Goal: Task Accomplishment & Management: Complete application form

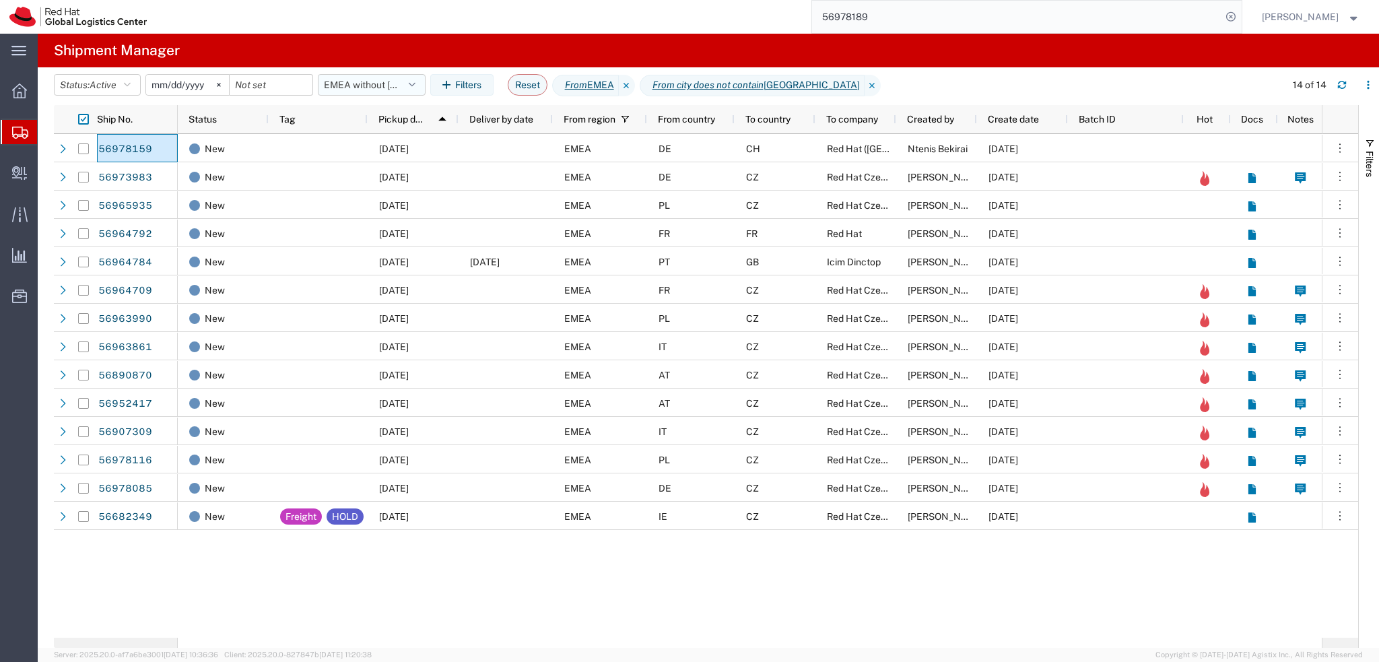
click at [401, 94] on button "EMEA without Brno" at bounding box center [372, 85] width 108 height 22
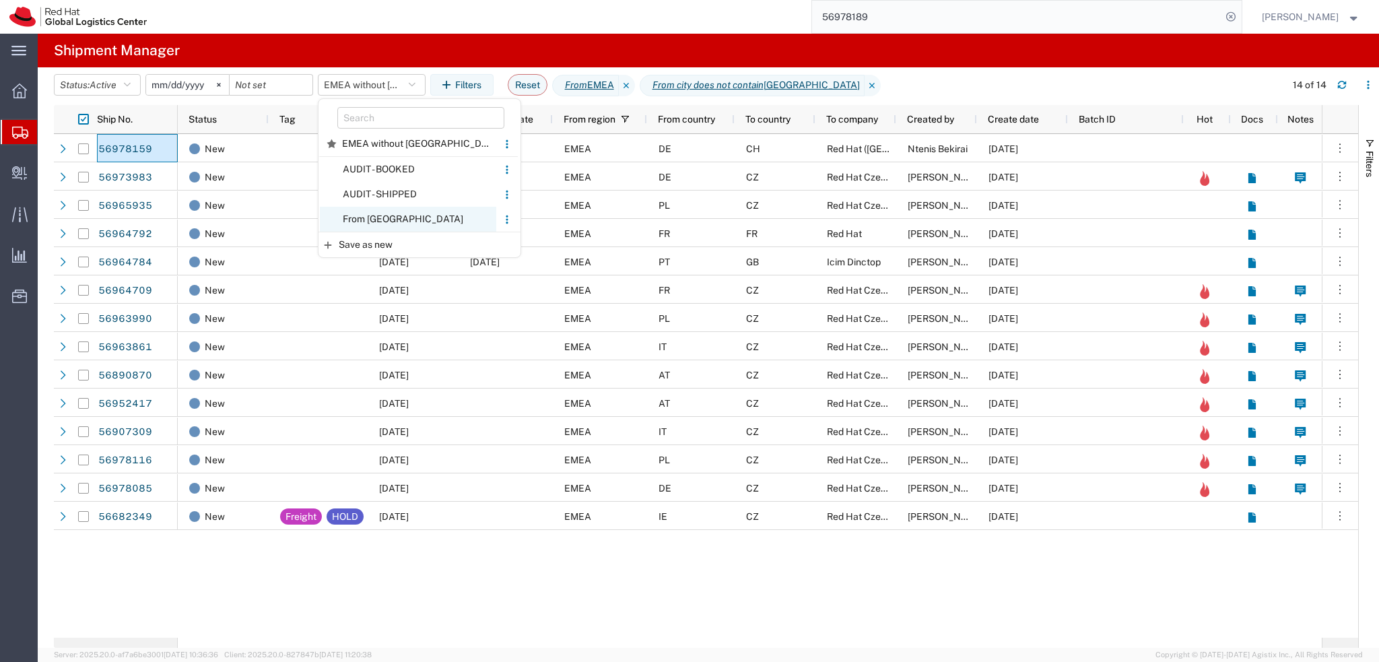
click at [447, 224] on span "From CZ" at bounding box center [408, 219] width 176 height 25
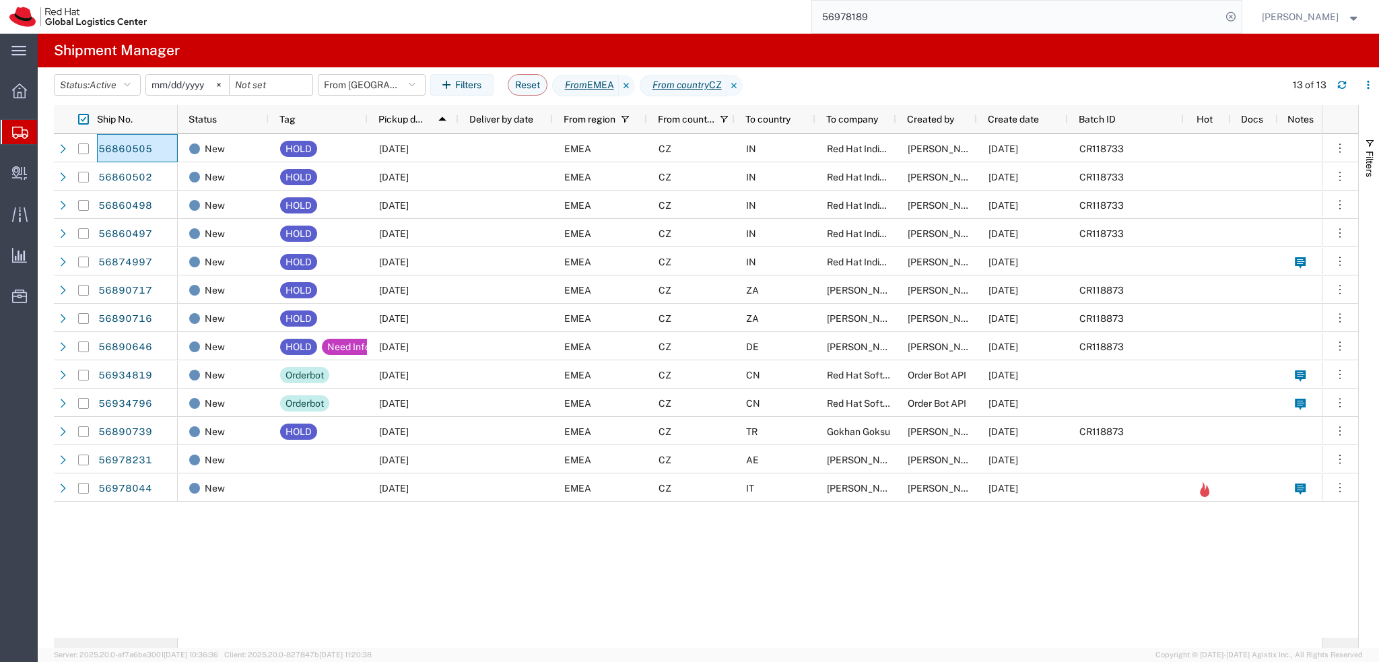
click at [817, 527] on div "New HOLD 09/18/2025 EMEA CZ IN Red Hat India Private Limited Filip Lizuch 09/18…" at bounding box center [750, 386] width 1144 height 504
click at [368, 88] on button "From CZ" at bounding box center [372, 85] width 108 height 22
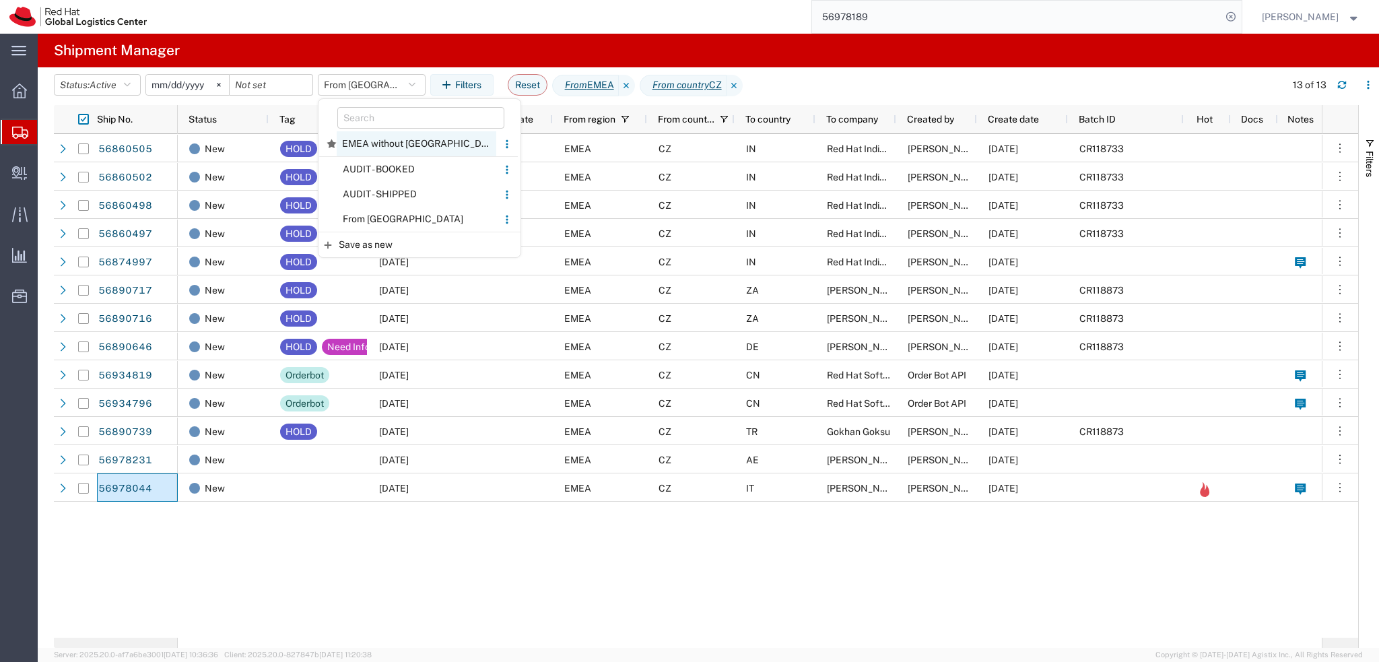
click at [417, 145] on span "EMEA without Brno" at bounding box center [417, 143] width 160 height 25
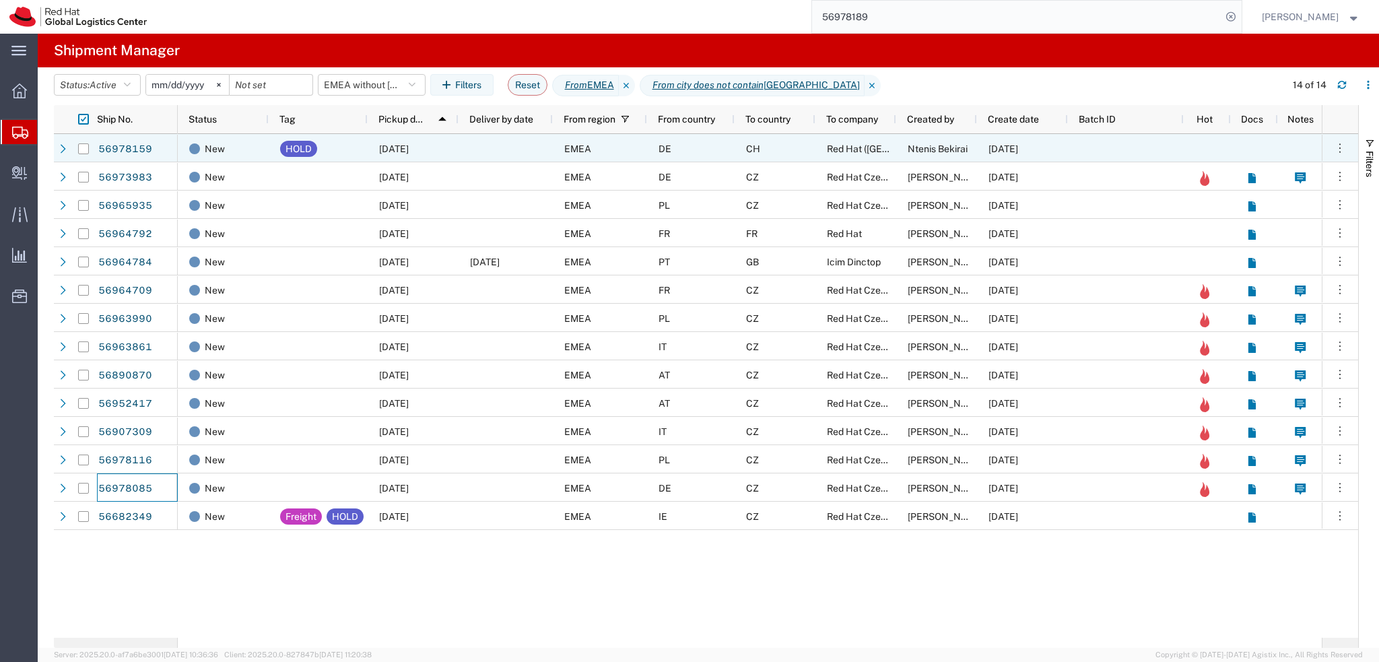
click at [721, 146] on div "DE" at bounding box center [691, 148] width 88 height 28
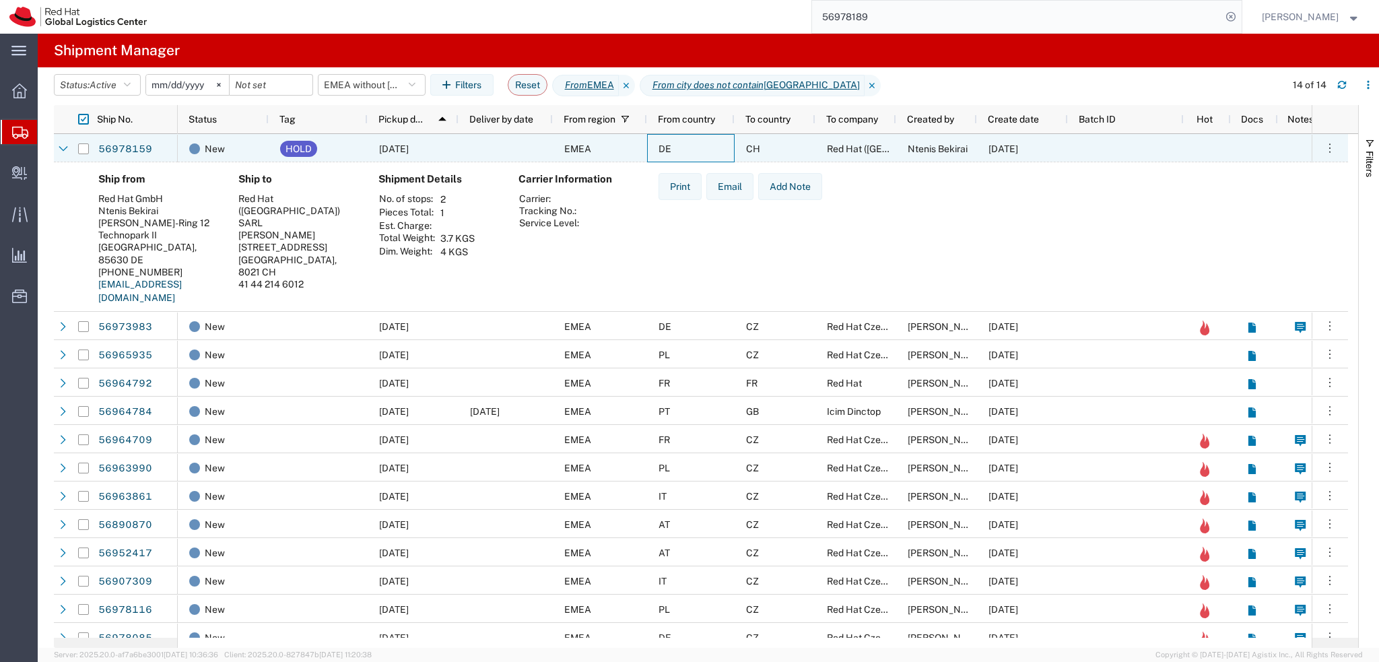
click at [721, 146] on div "DE" at bounding box center [691, 148] width 88 height 28
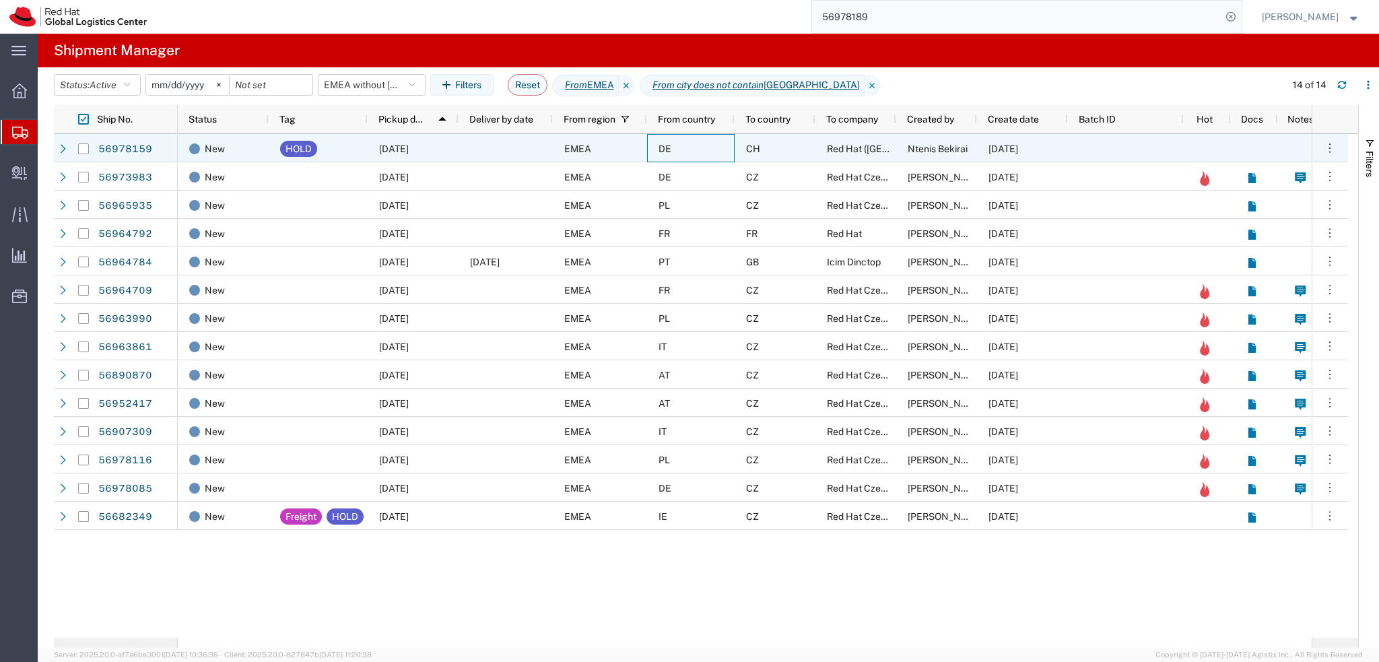
click at [480, 150] on div at bounding box center [506, 148] width 94 height 28
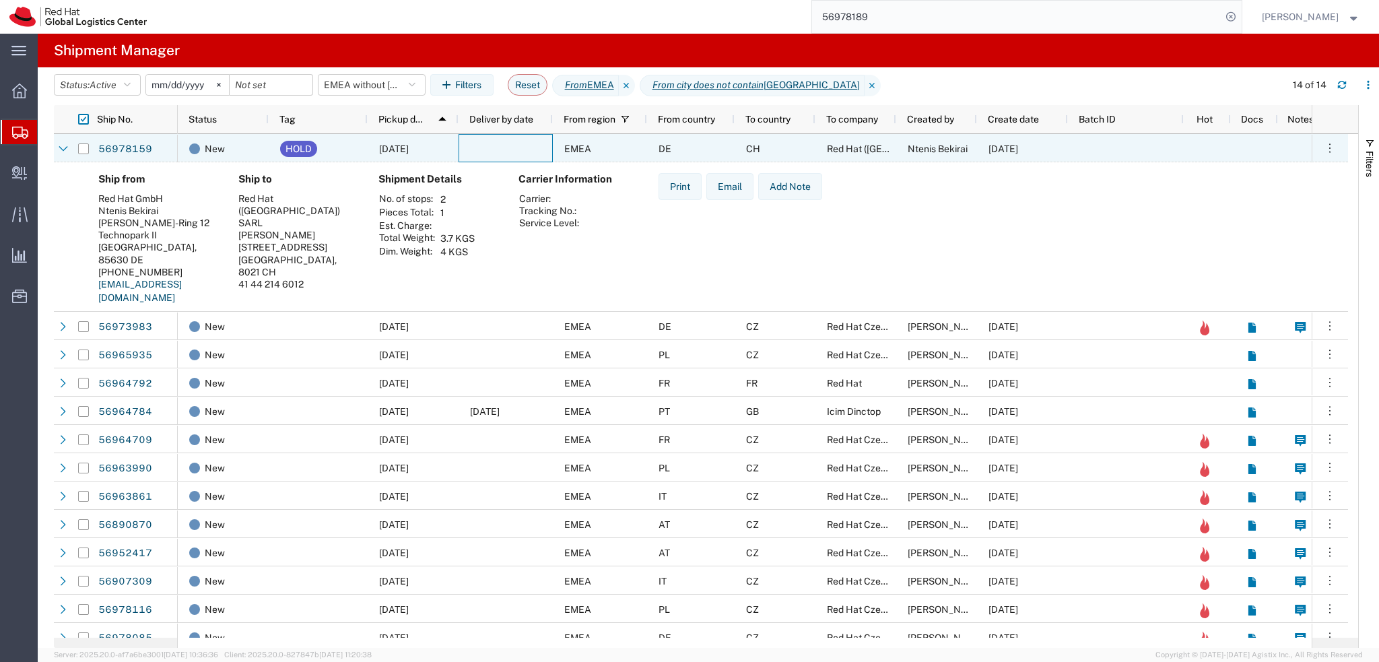
click at [351, 152] on div "HOLD" at bounding box center [318, 148] width 99 height 28
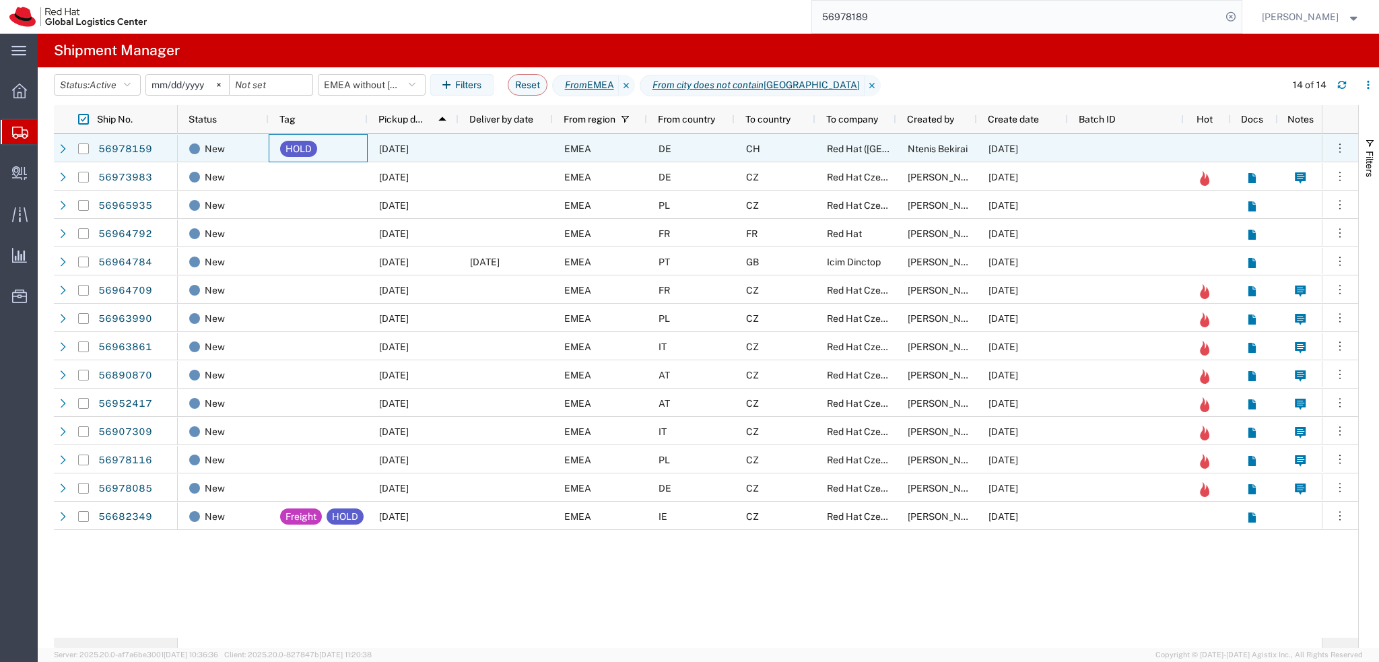
click at [501, 150] on div at bounding box center [506, 148] width 94 height 28
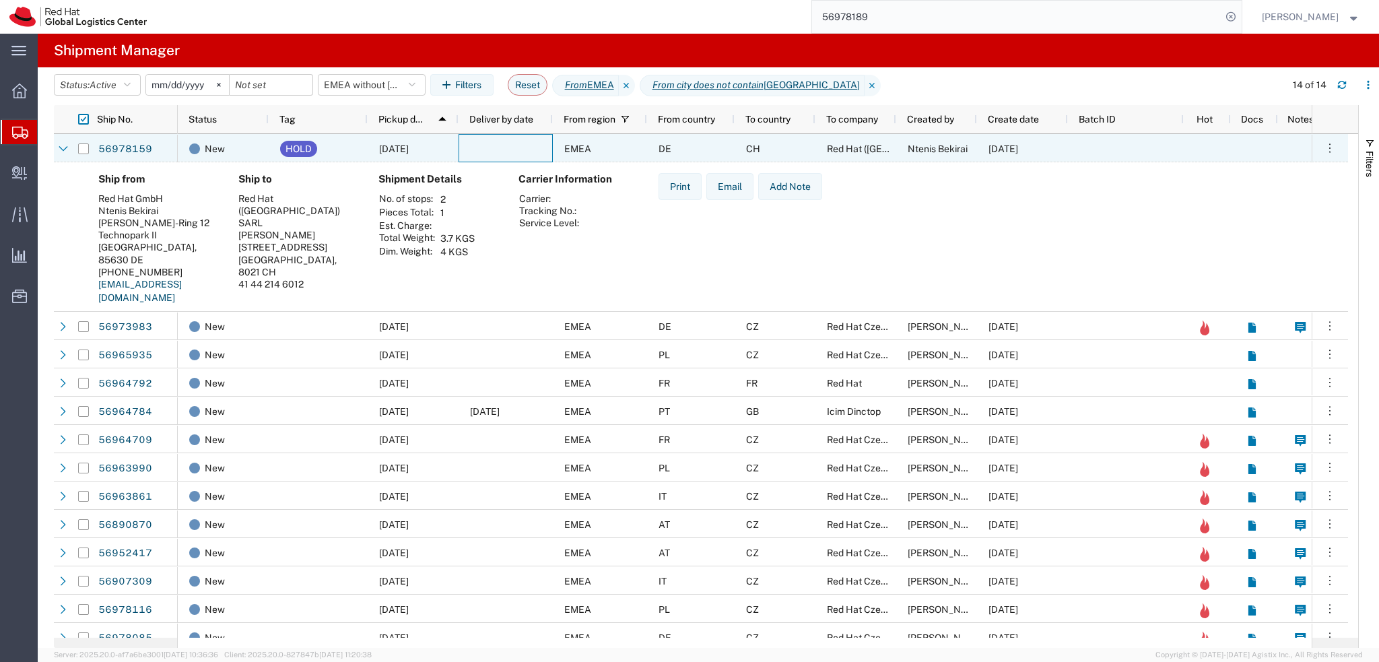
click at [501, 150] on div at bounding box center [506, 148] width 94 height 28
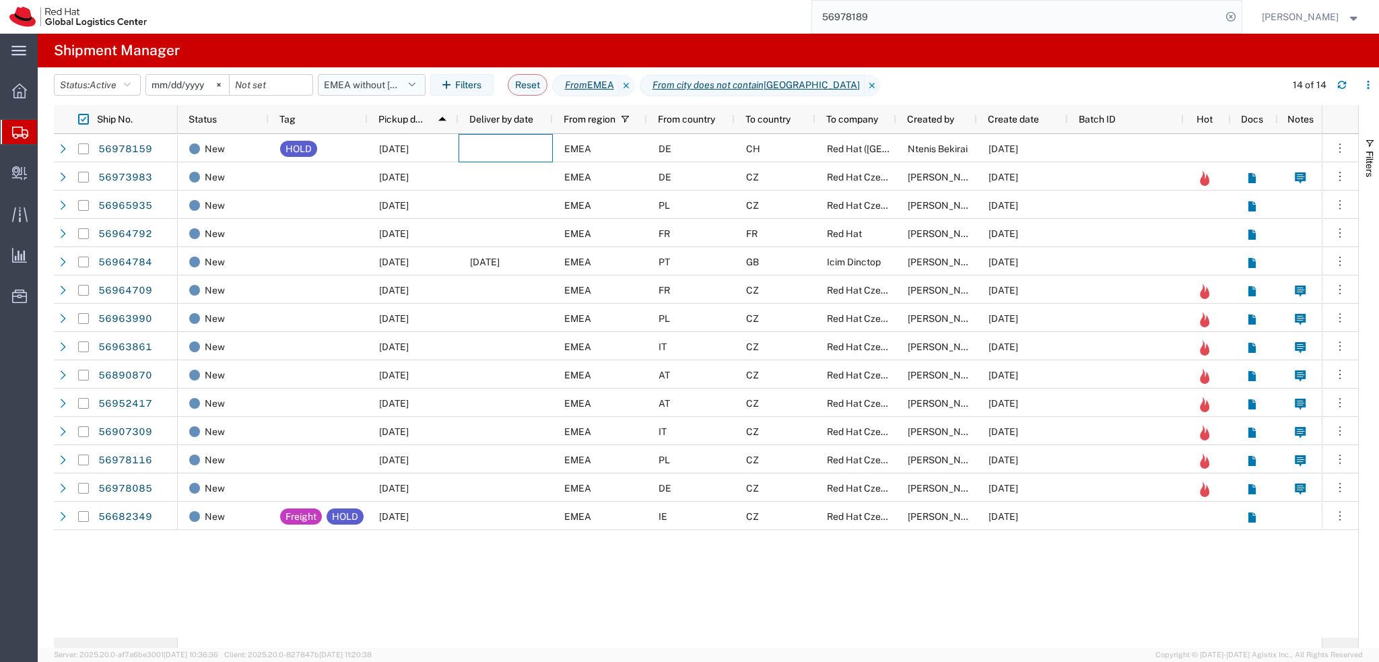
click at [360, 93] on button "EMEA without Brno" at bounding box center [372, 85] width 108 height 22
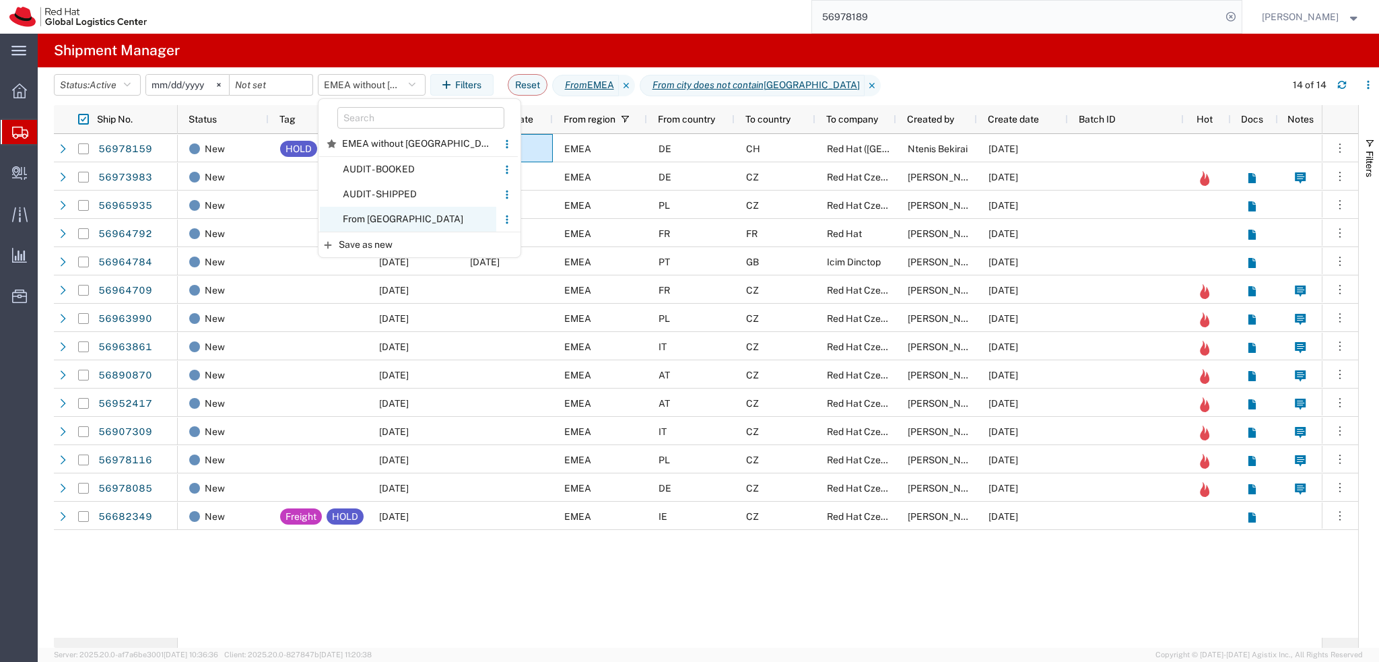
click at [407, 211] on span "From CZ" at bounding box center [408, 219] width 176 height 25
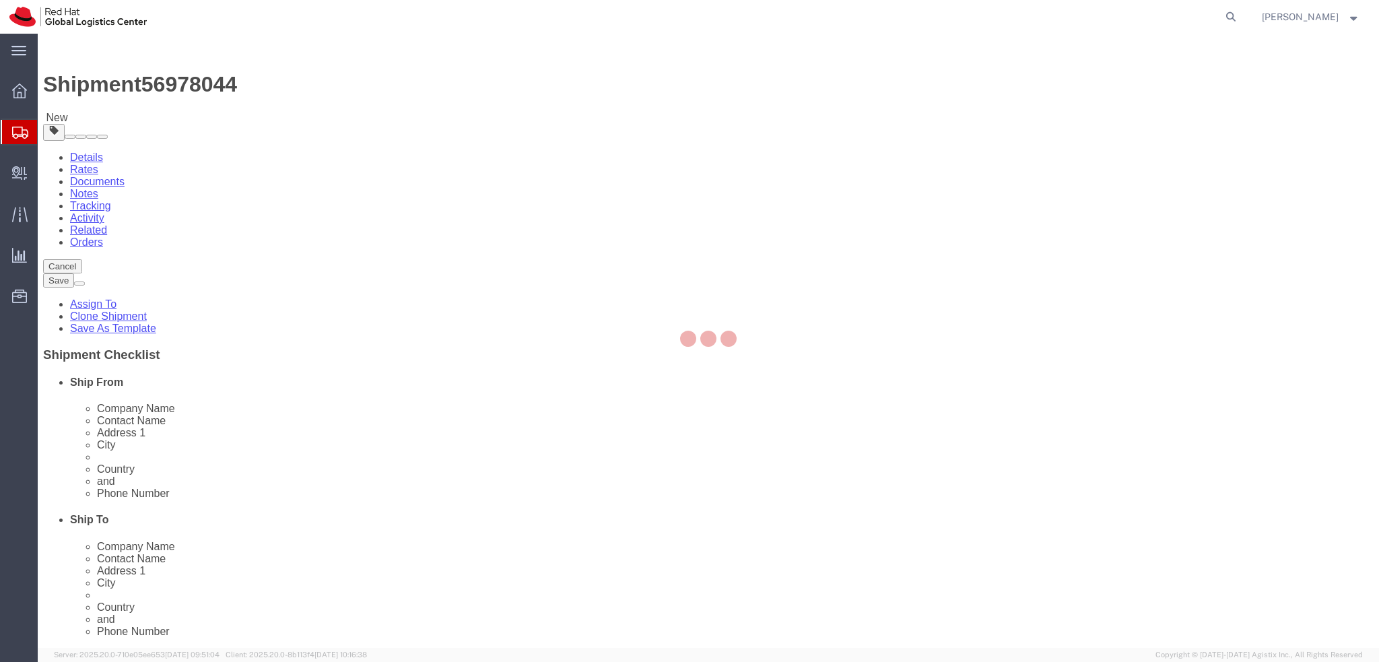
select select "38036"
select select
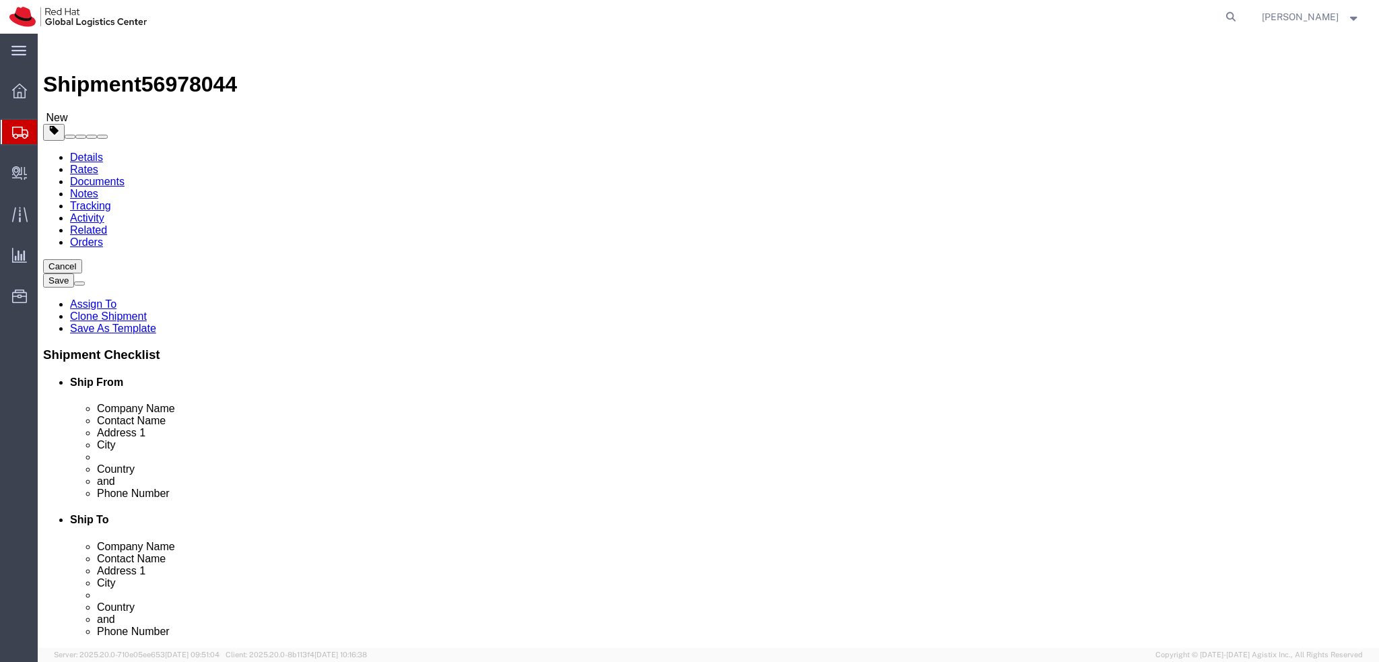
click input "[STREET_ADDRESS][PERSON_NAME]"
click label "Address 1"
drag, startPoint x: 779, startPoint y: 330, endPoint x: 684, endPoint y: 326, distance: 94.4
click div "Address 2 42123"
click div "Location My Profile Location [GEOGRAPHIC_DATA] - [GEOGRAPHIC_DATA] - [GEOGRAPHI…"
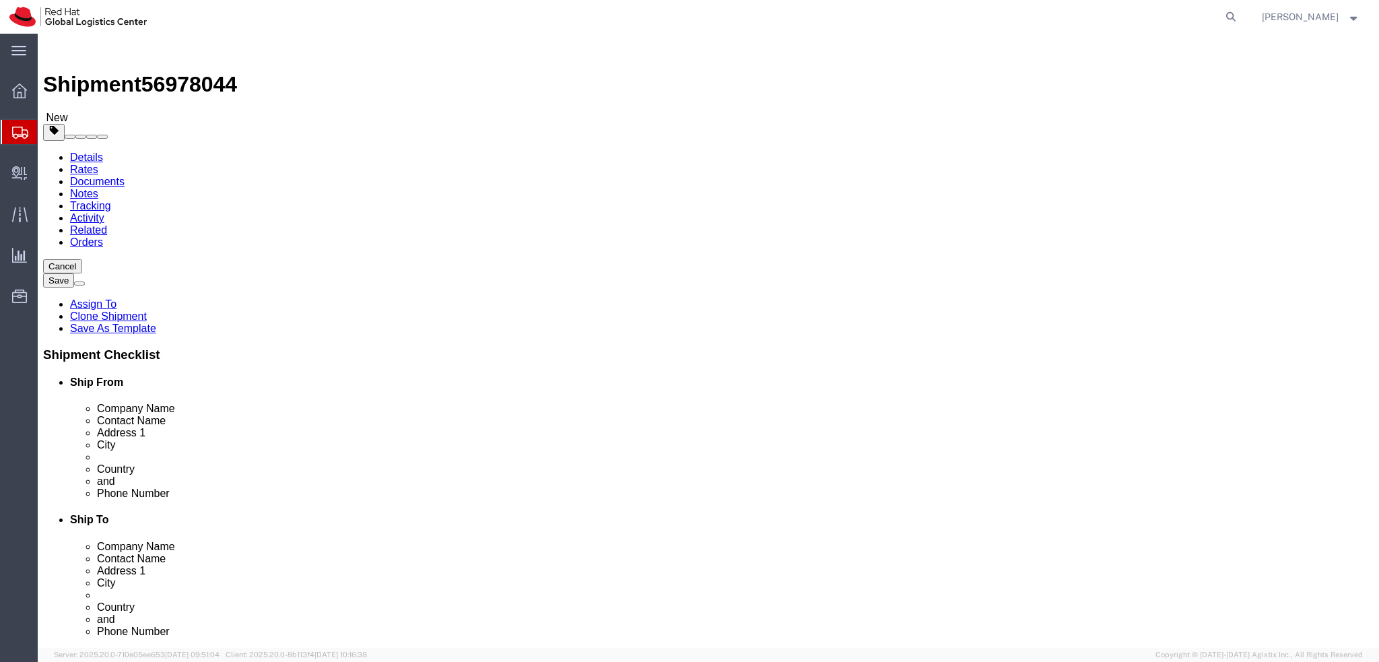
click icon
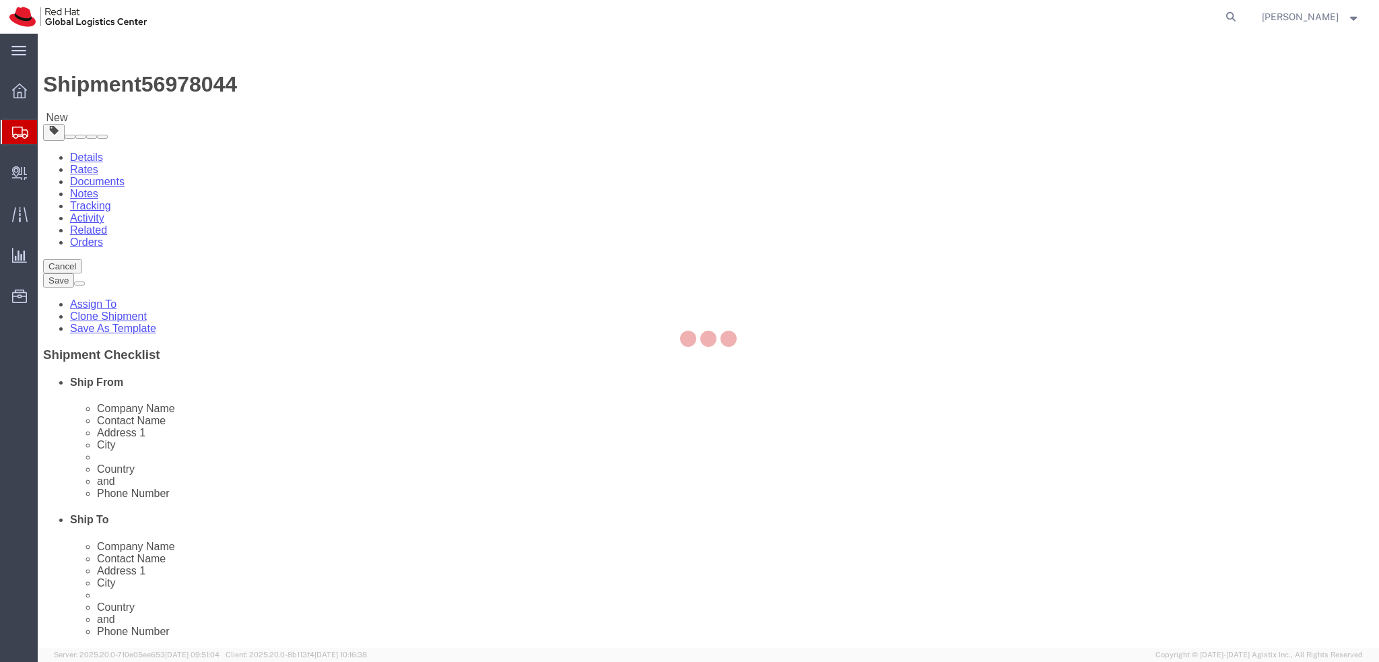
select select "COSTCENTER"
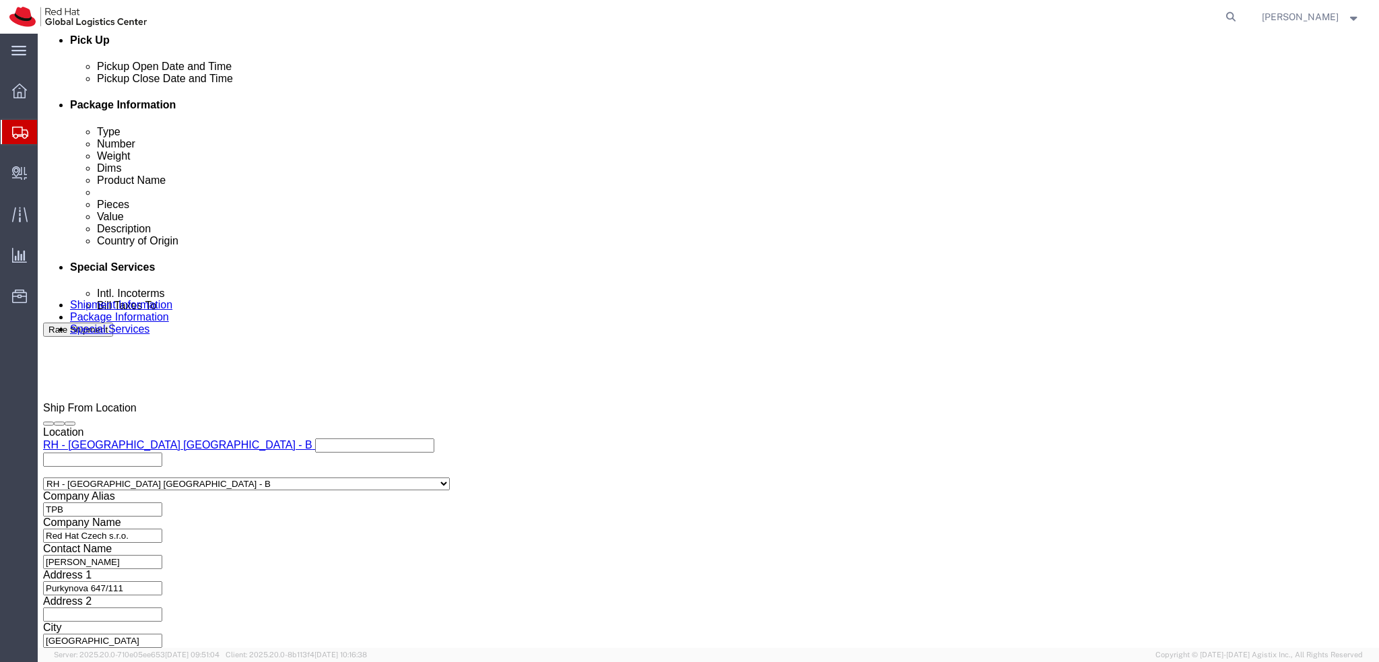
scroll to position [622, 0]
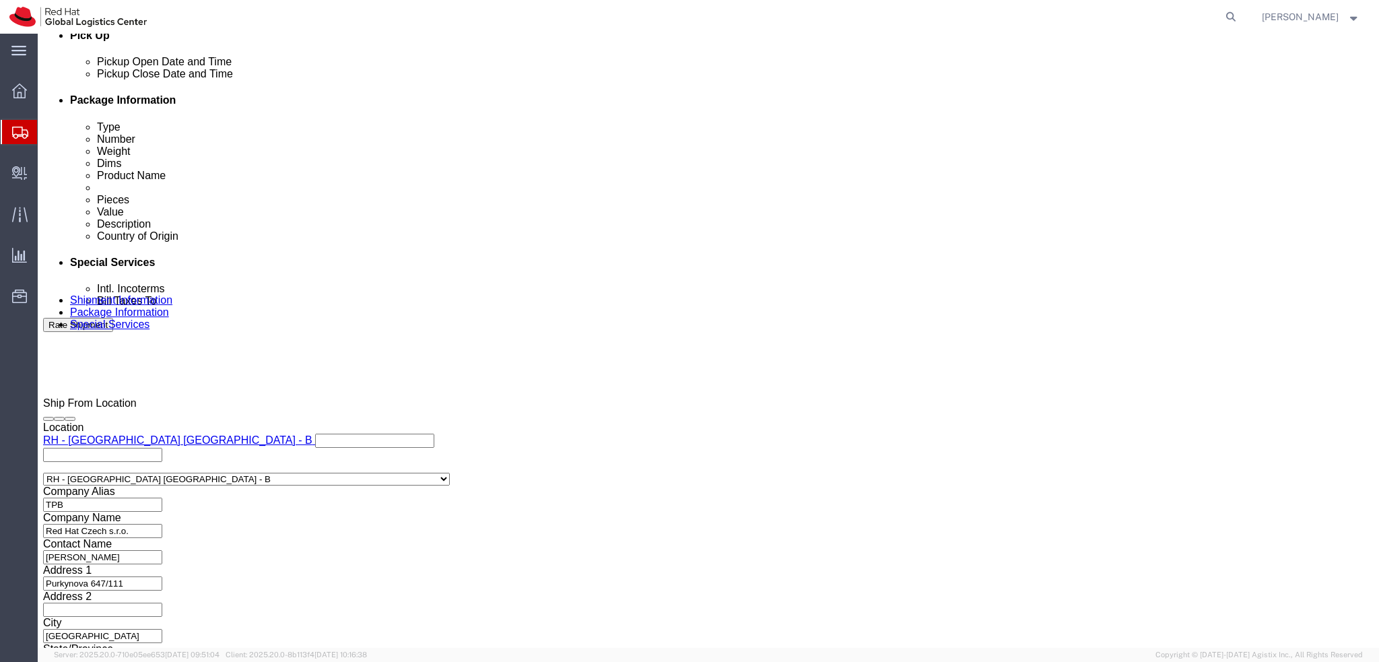
click button "Rate Shipment"
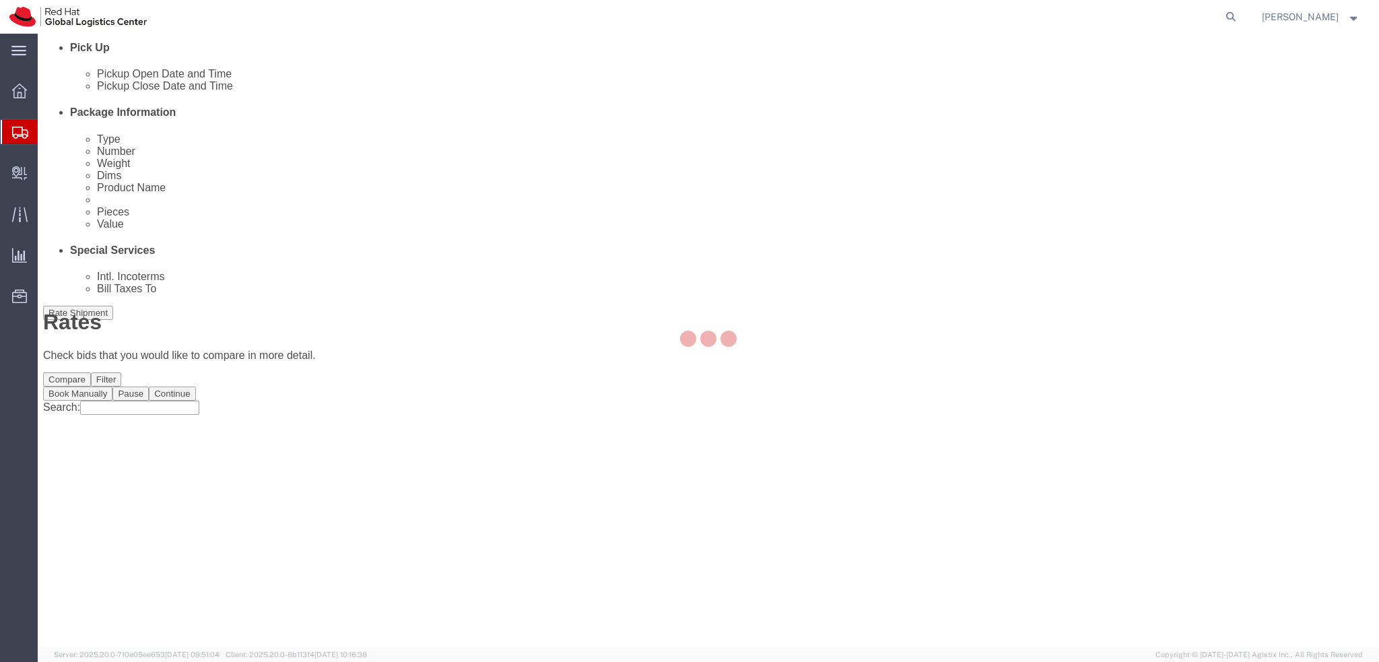
scroll to position [0, 0]
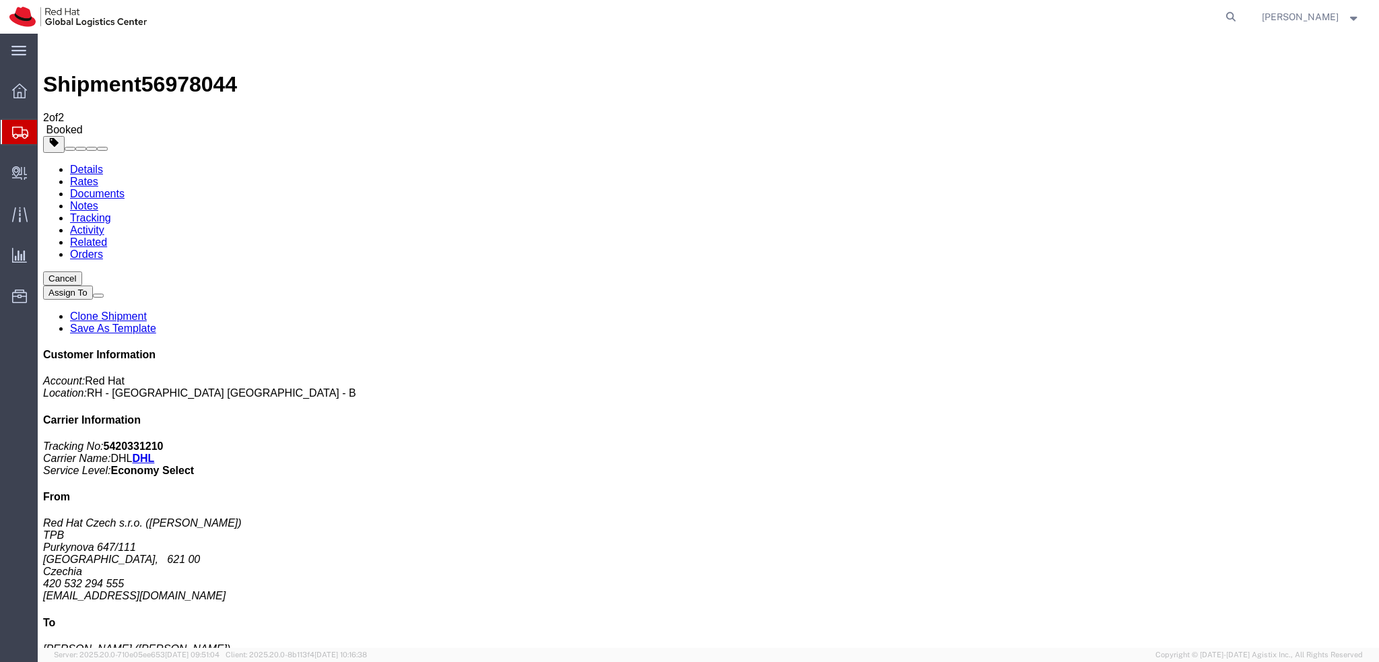
drag, startPoint x: 598, startPoint y: 404, endPoint x: 577, endPoint y: 383, distance: 30.0
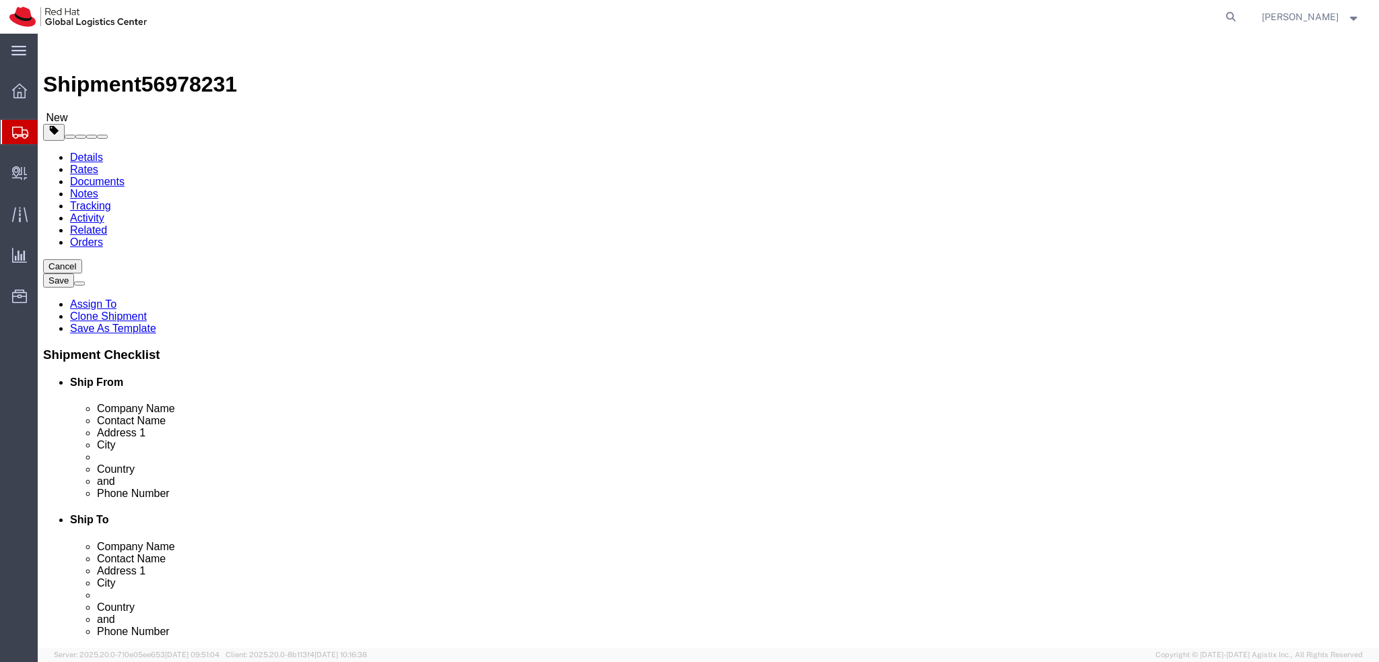
select select "38036"
select select
drag, startPoint x: 787, startPoint y: 431, endPoint x: 643, endPoint y: 426, distance: 144.2
click div "Postal Code na"
type input "00000"
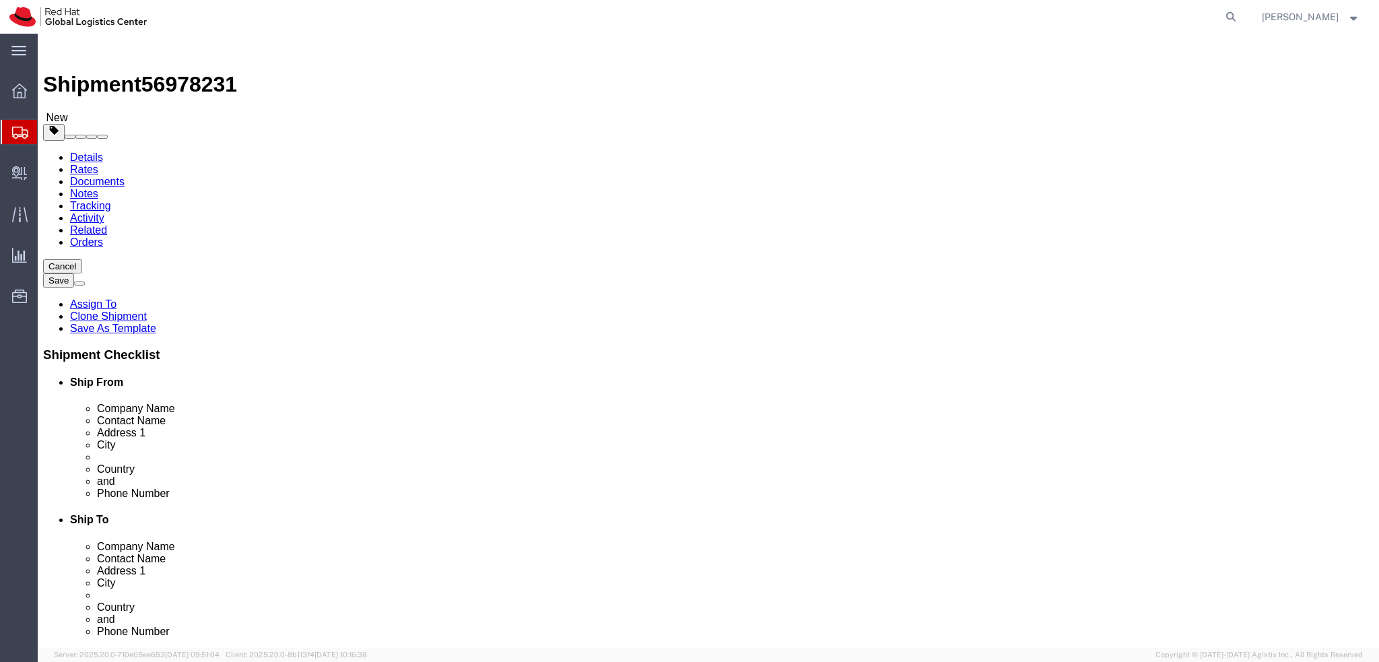
click label "Address 2"
click icon
select select "COSTCENTER"
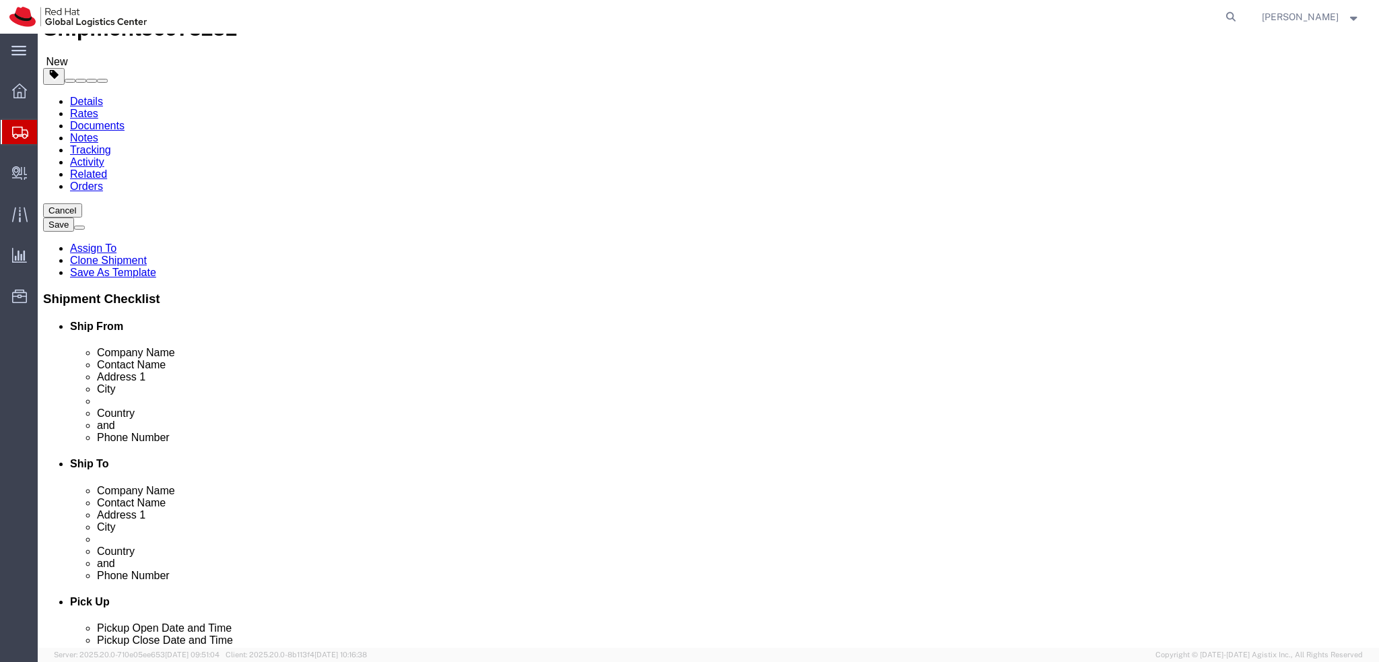
scroll to position [16, 0]
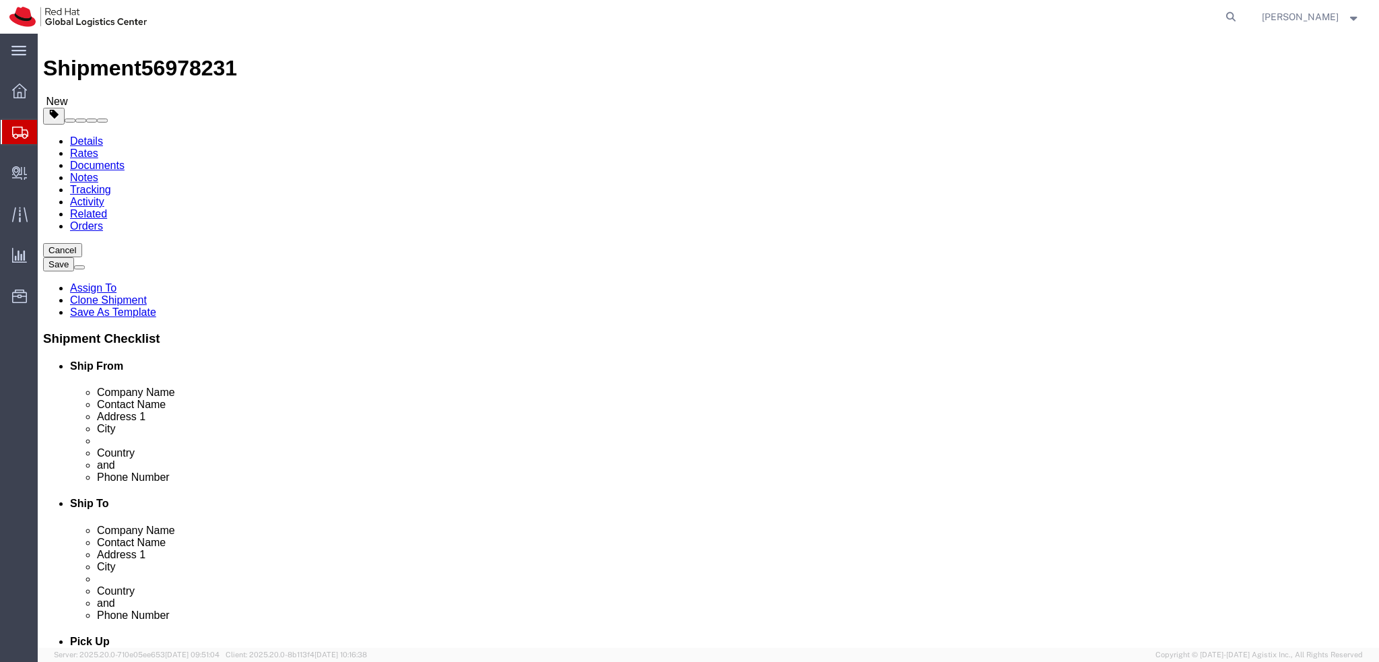
click button "Rate Shipment"
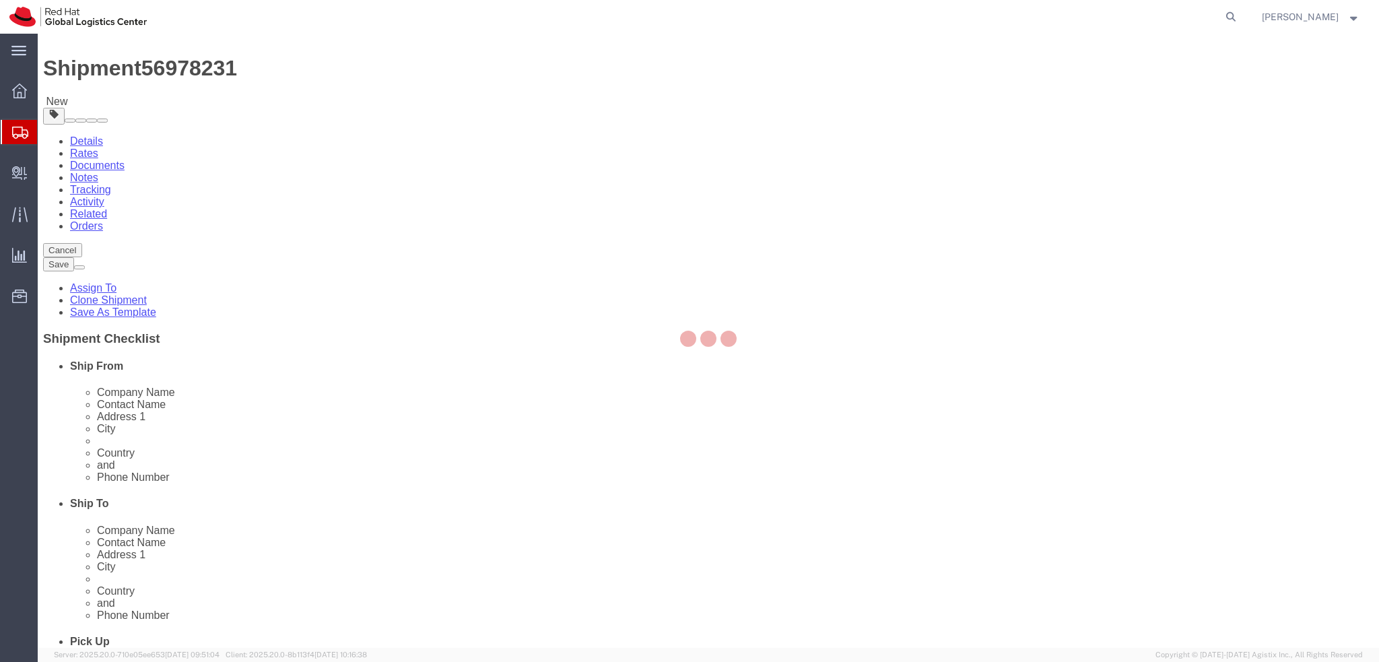
scroll to position [0, 0]
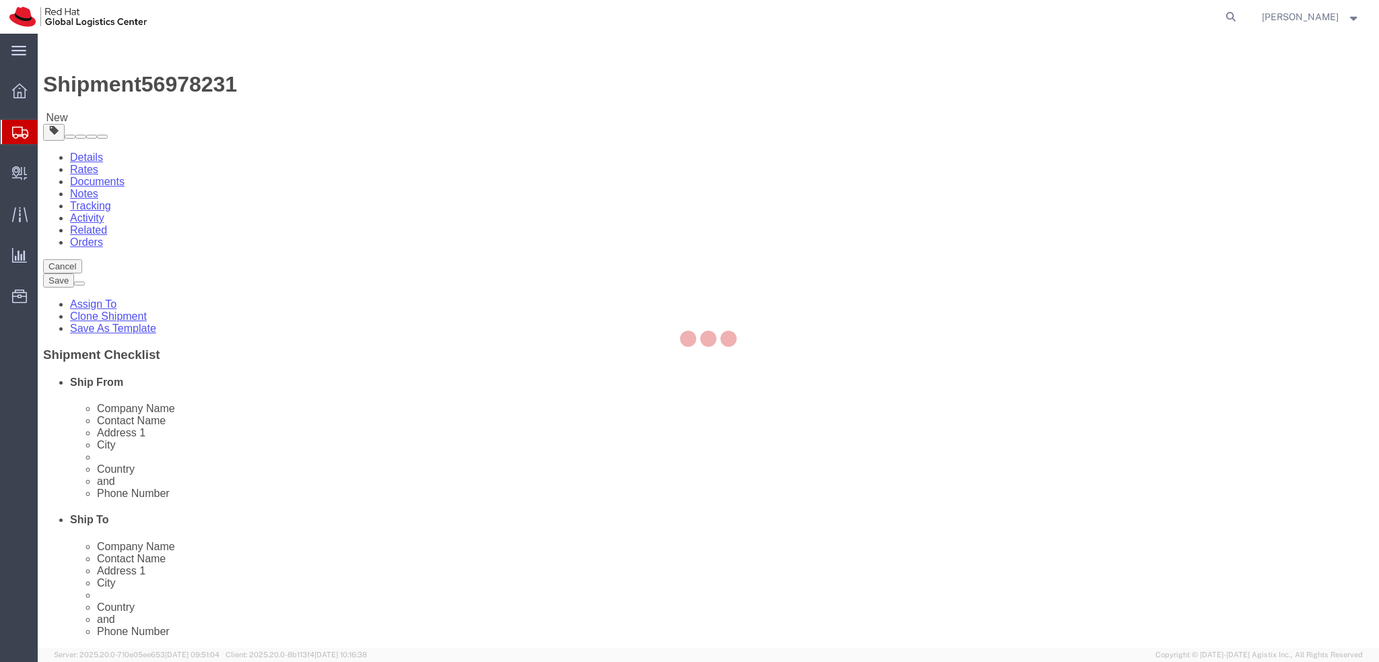
select select "ENV"
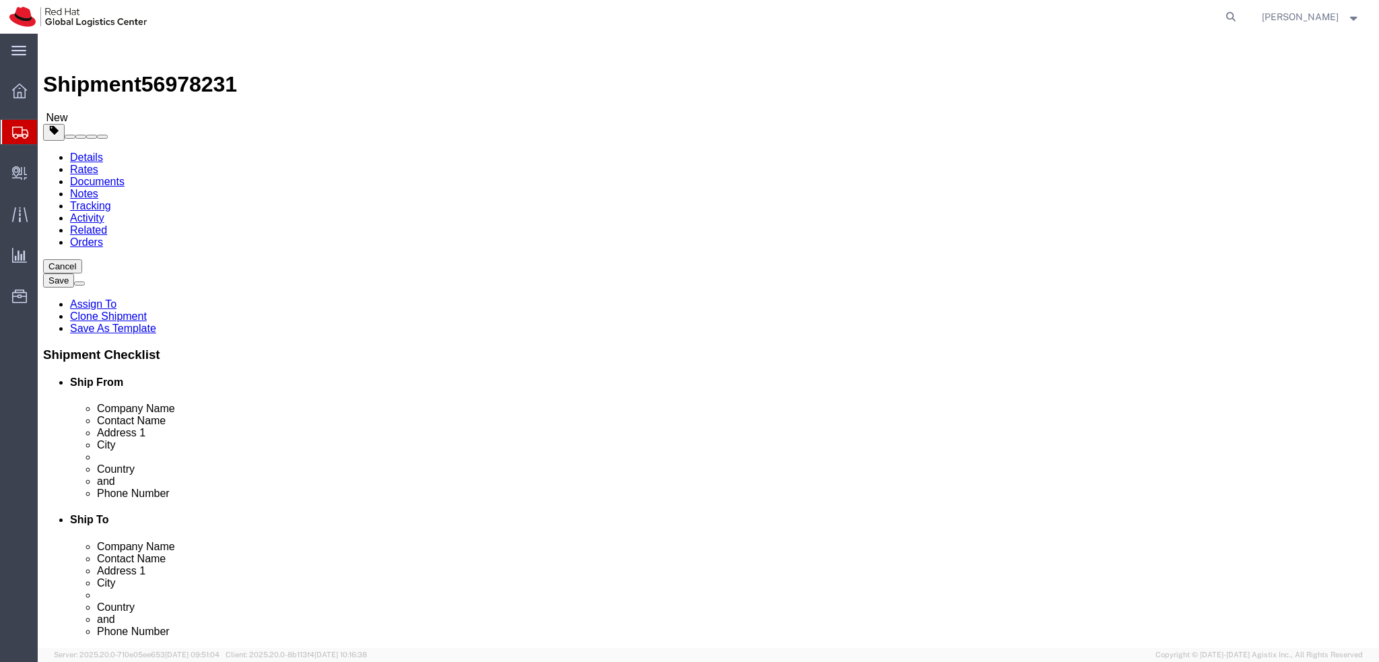
click div "1 x Envelope Package Type Select Case(s) Crate(s) Envelope Large Box Medium Box…"
click link "Clone this content"
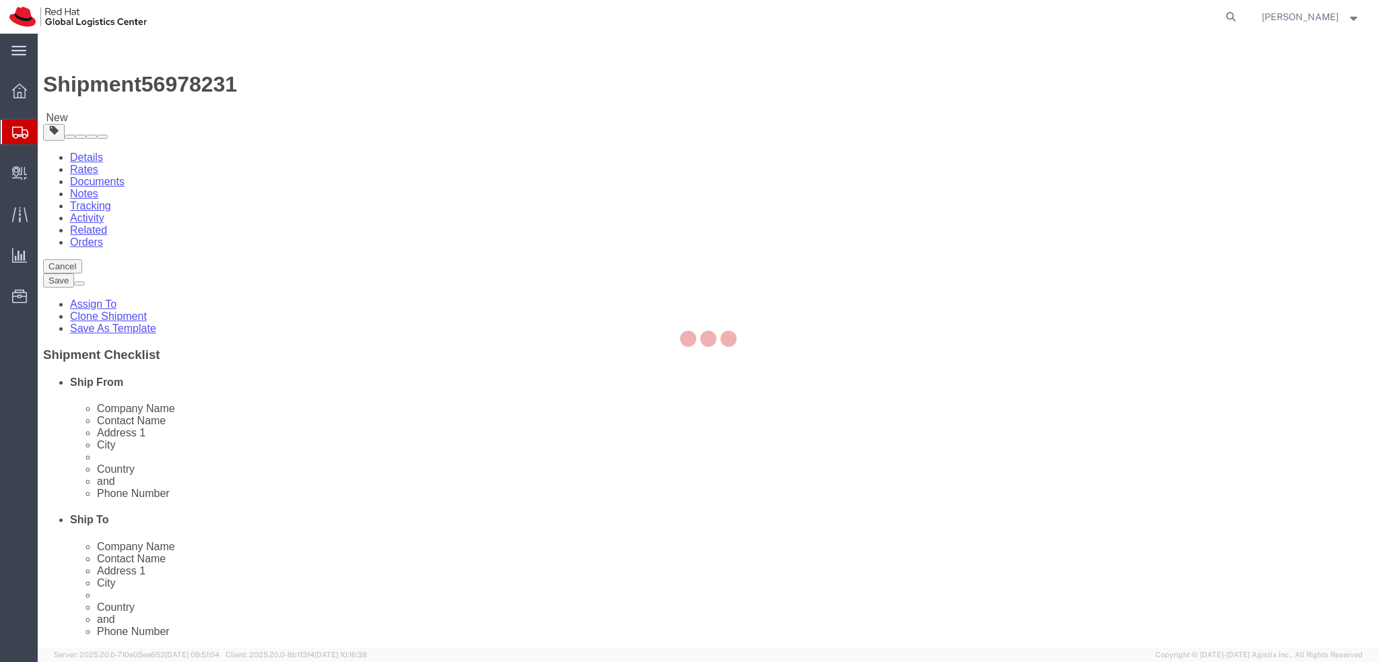
select select "ENV"
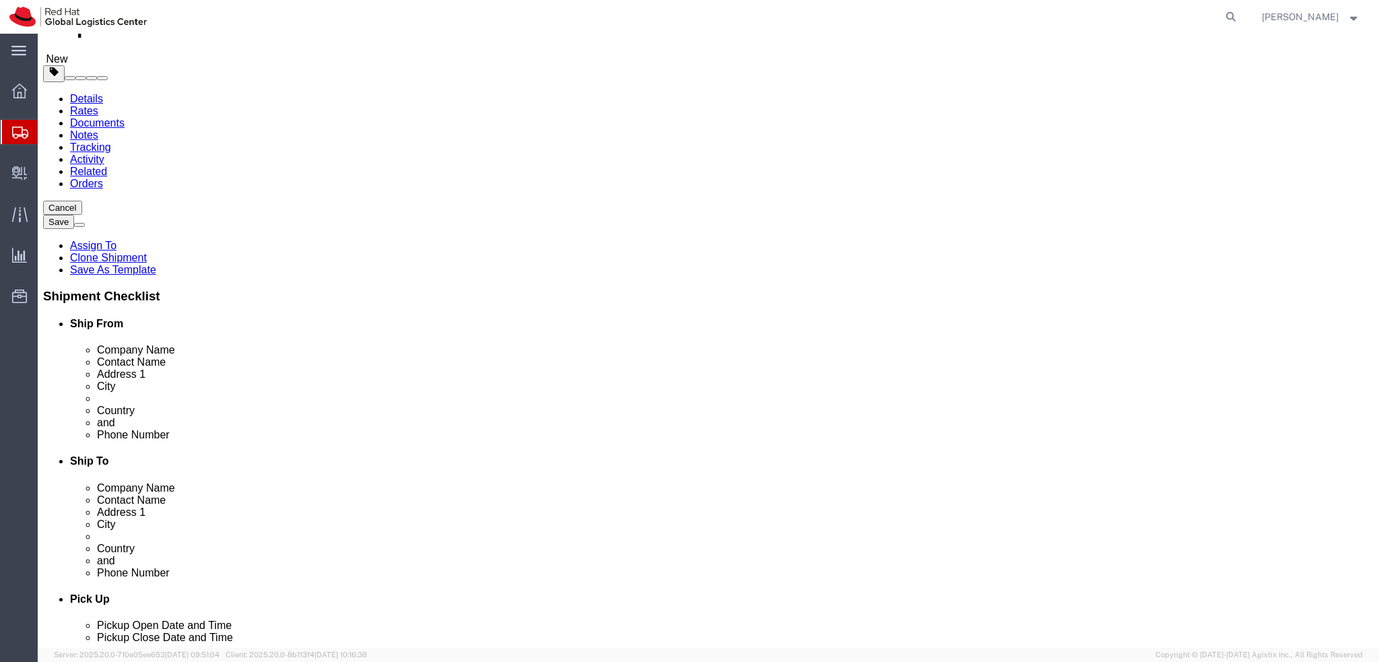
scroll to position [110, 0]
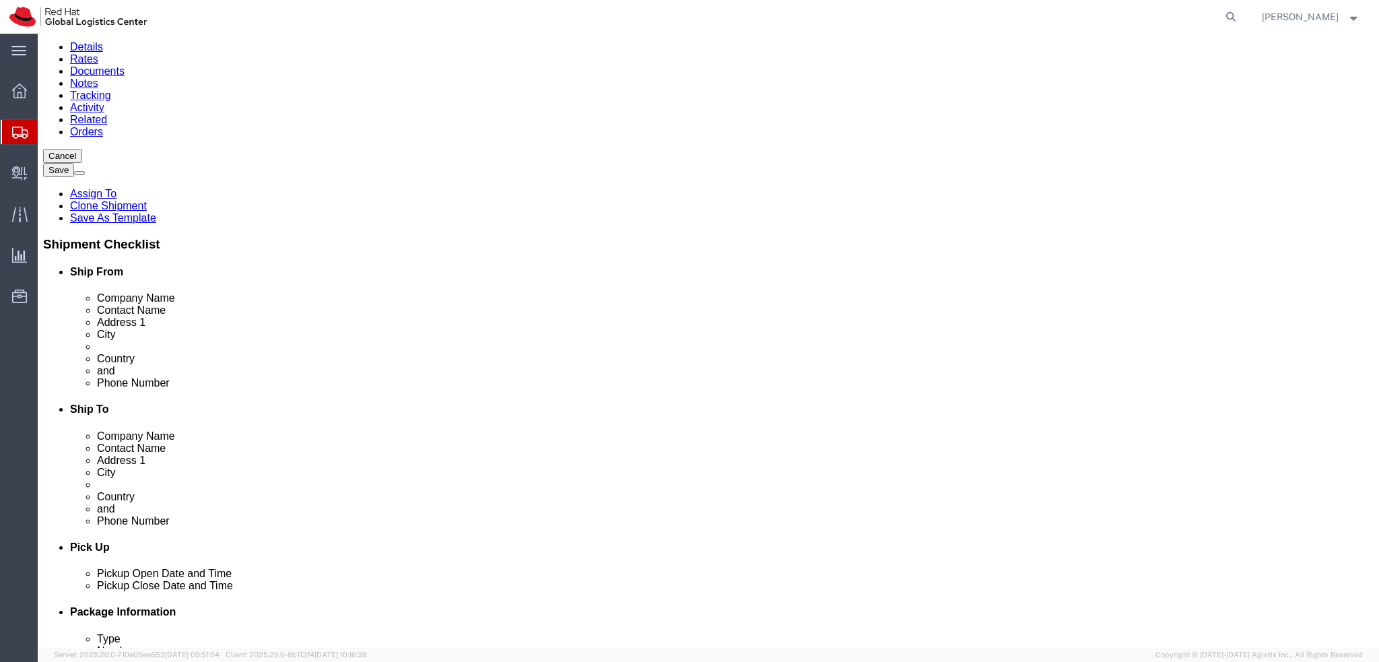
click icon
click link "Delete this content"
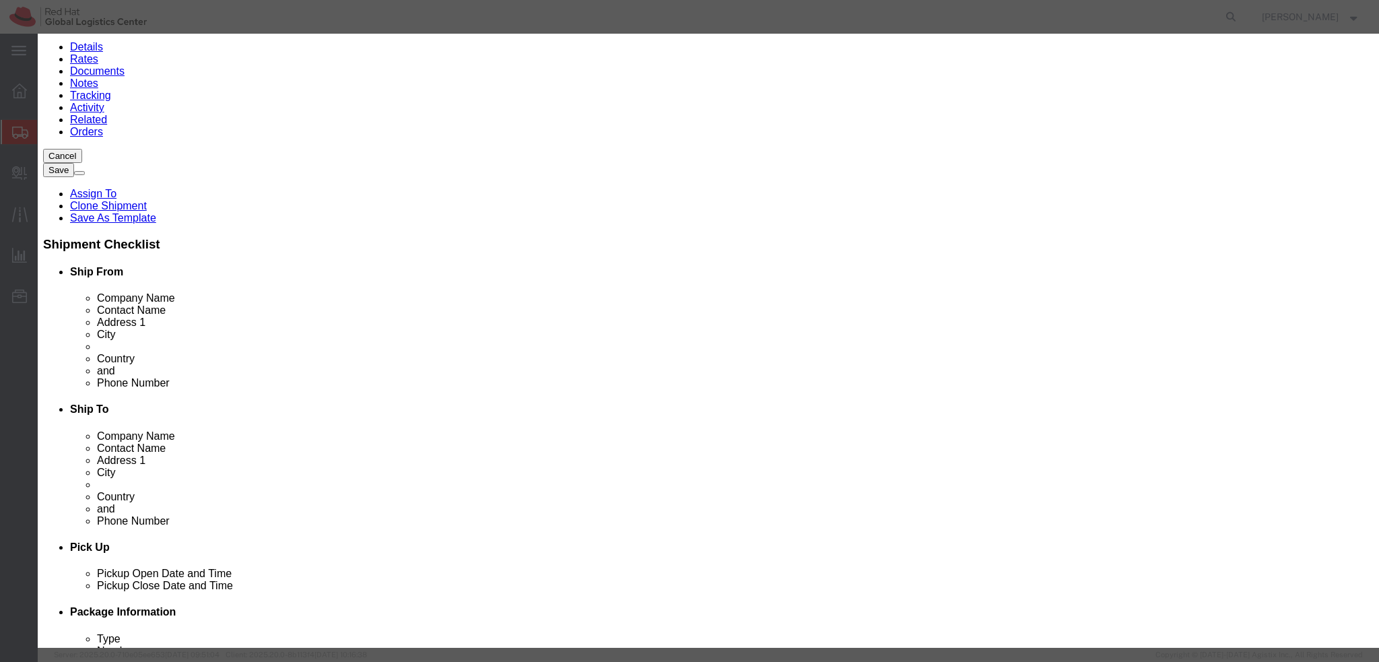
click button "Yes"
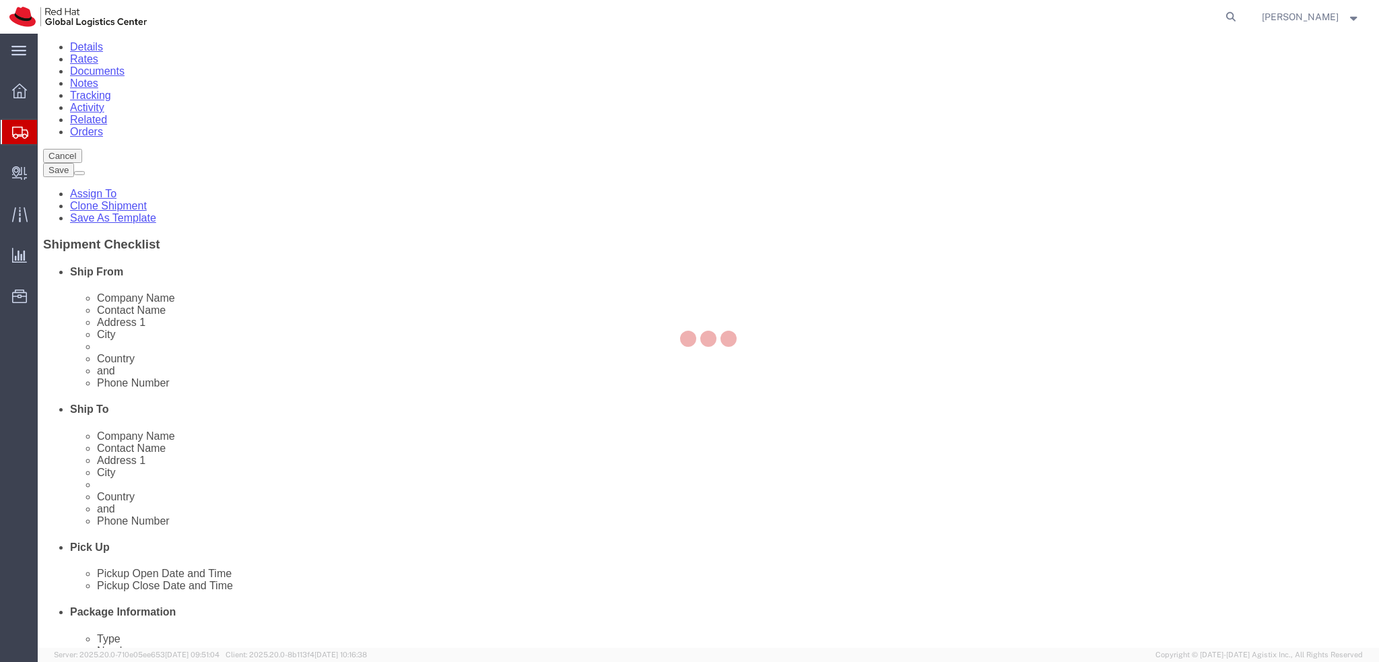
scroll to position [0, 0]
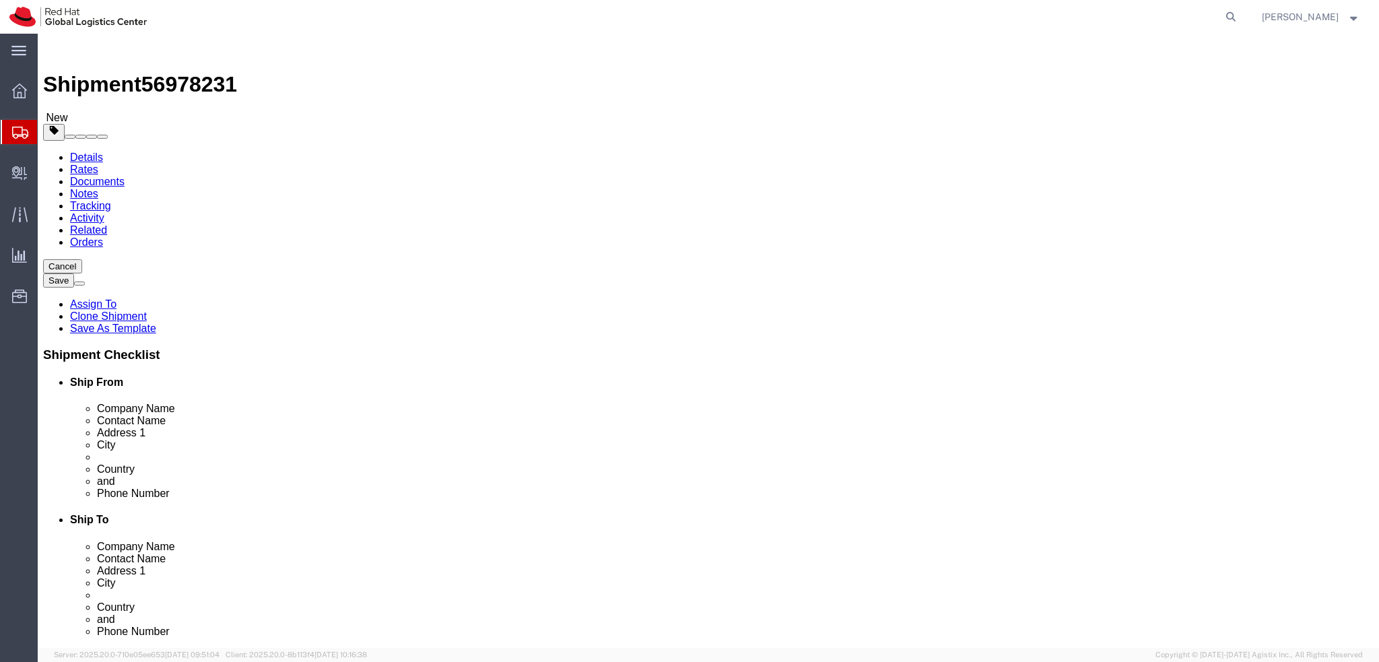
select select "ENV"
click dd "1.00 CZK"
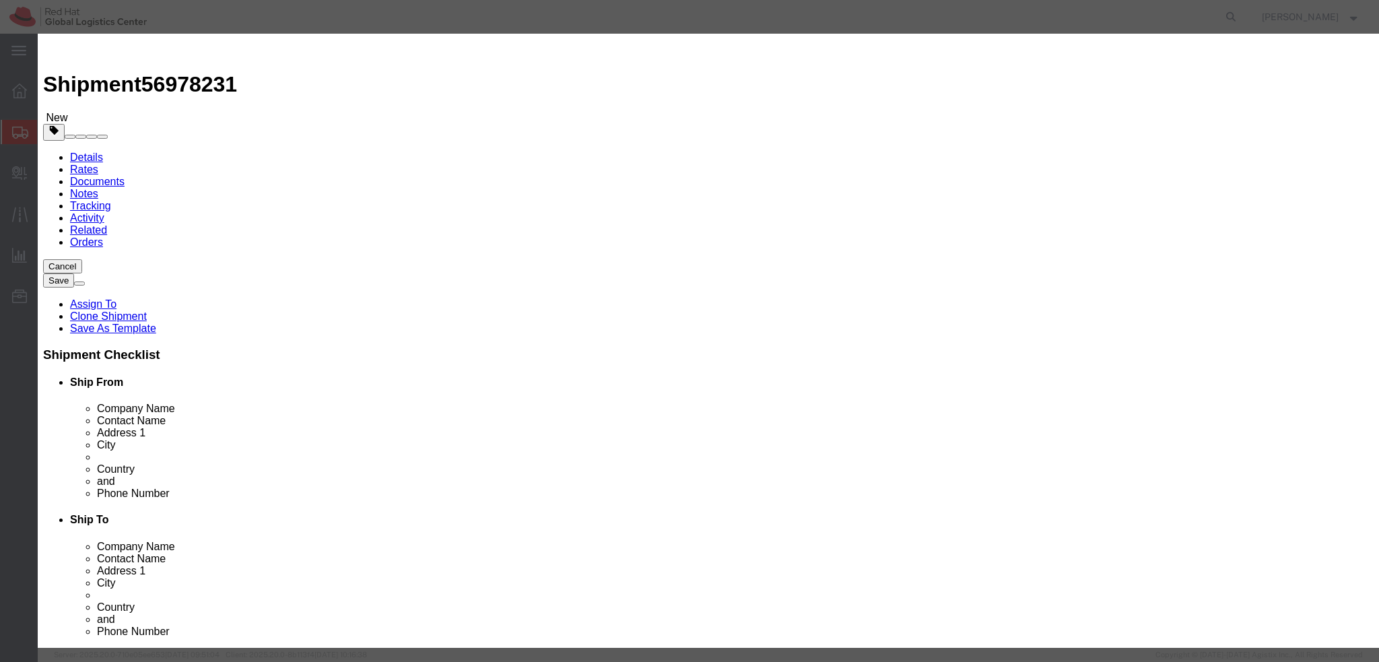
click textarea
click input "Documents"
click textarea
paste textarea "Documents"
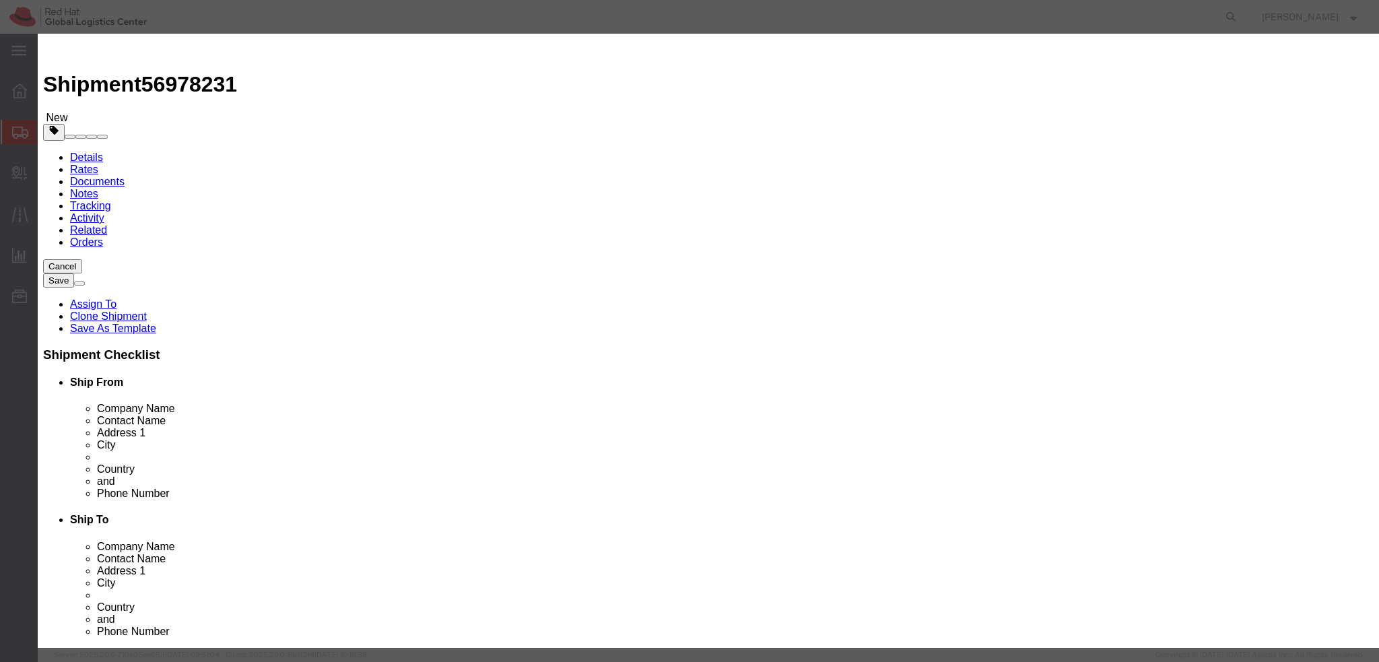
type textarea "Documents"
click button "Save & Close"
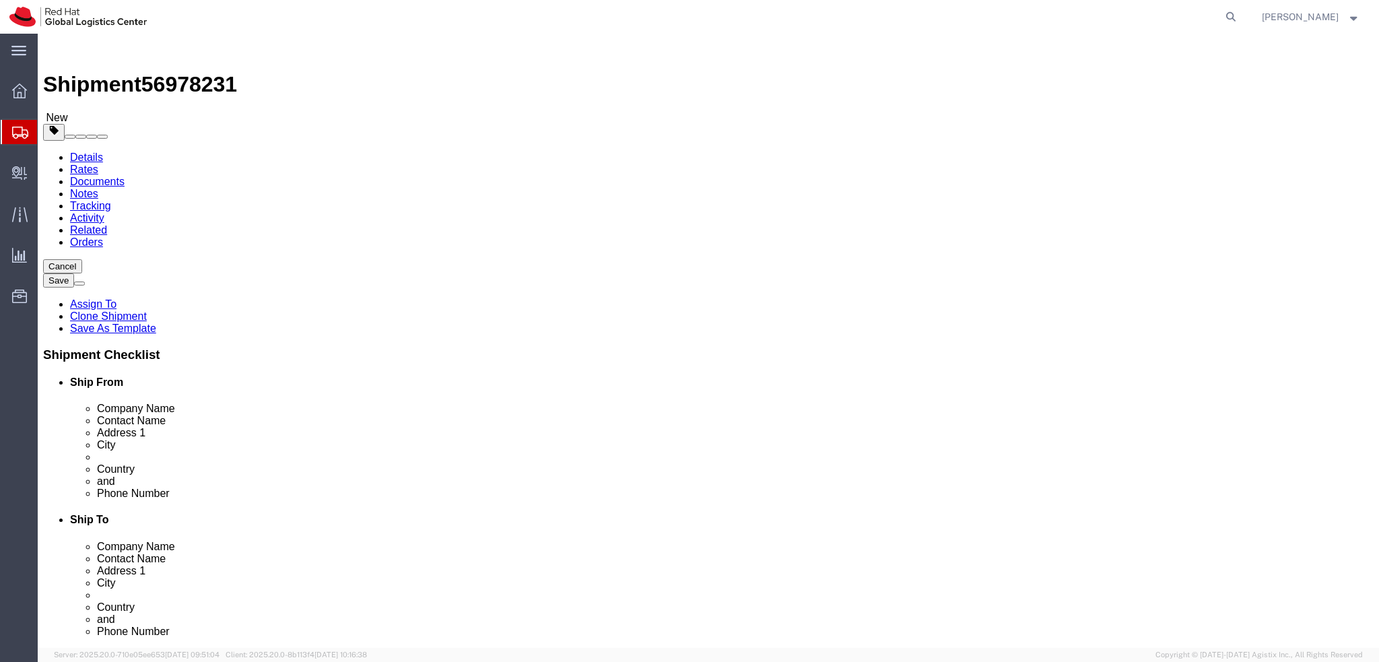
click button "Rate Shipment"
